Goal: Information Seeking & Learning: Understand process/instructions

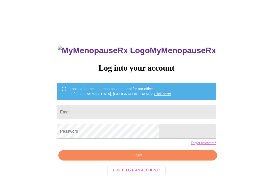
click at [165, 115] on input "Email" at bounding box center [136, 112] width 159 height 14
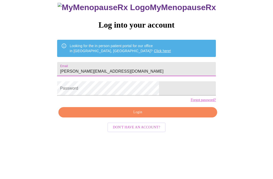
scroll to position [21, 0]
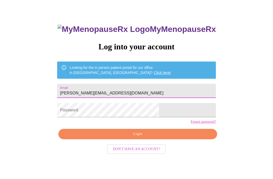
type input "[PERSON_NAME][EMAIL_ADDRESS][DOMAIN_NAME]"
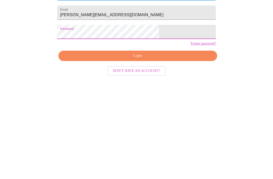
click at [155, 131] on span "Login" at bounding box center [137, 134] width 147 height 6
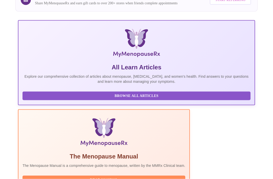
scroll to position [66, 0]
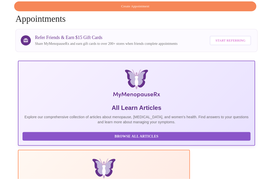
scroll to position [25, 0]
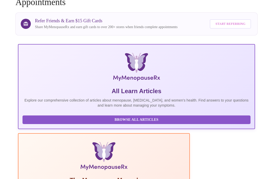
scroll to position [41, 0]
